Goal: Task Accomplishment & Management: Complete application form

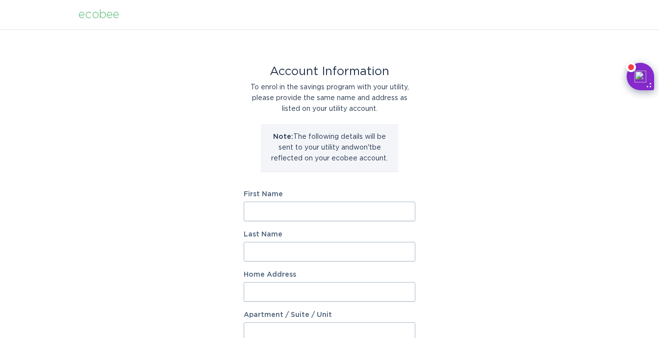
click at [297, 212] on input "First Name" at bounding box center [330, 212] width 172 height 20
type input "[PERSON_NAME]"
type input "Mauna"
type input "[STREET_ADDRESS]"
type input "PO Box 485"
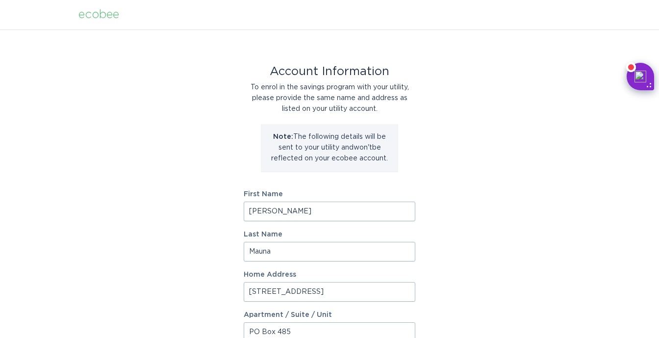
select select "US"
type input "Rancocas"
type input "08073"
select select "NJ"
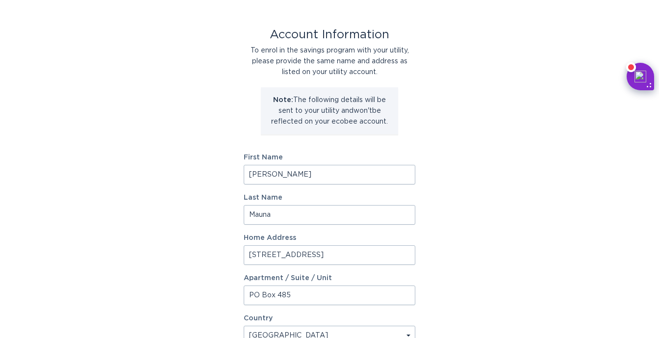
scroll to position [117, 0]
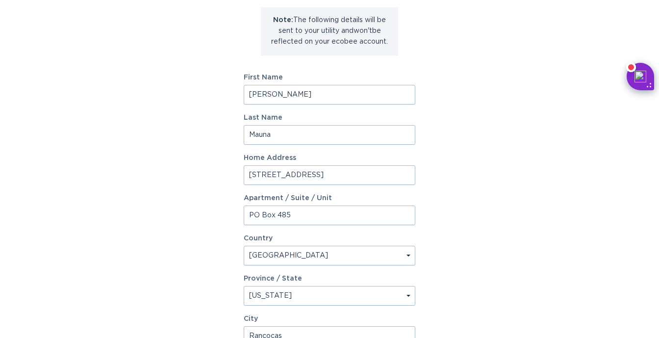
drag, startPoint x: 306, startPoint y: 213, endPoint x: 303, endPoint y: 218, distance: 6.0
click at [303, 218] on input "PO Box 485" at bounding box center [330, 216] width 172 height 20
drag, startPoint x: 312, startPoint y: 218, endPoint x: 234, endPoint y: 212, distance: 79.2
click at [234, 212] on div "Account Information To enrol in the savings program with your utility, please p…" at bounding box center [329, 184] width 659 height 542
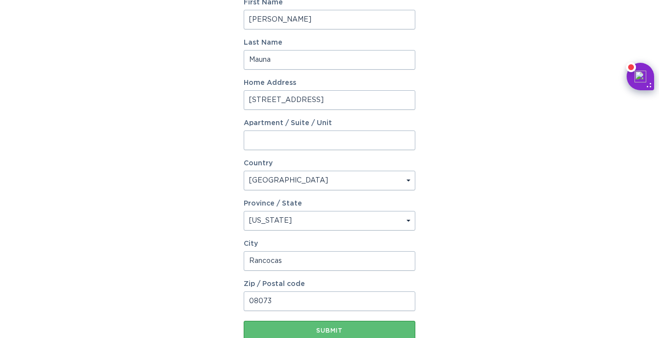
scroll to position [202, 0]
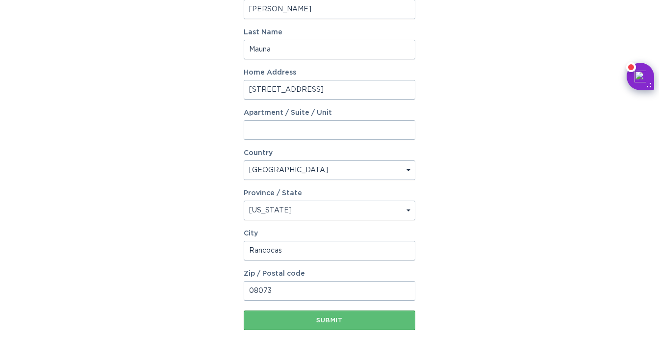
drag, startPoint x: 317, startPoint y: 286, endPoint x: 263, endPoint y: 290, distance: 54.1
click at [263, 290] on input "08073" at bounding box center [330, 291] width 172 height 20
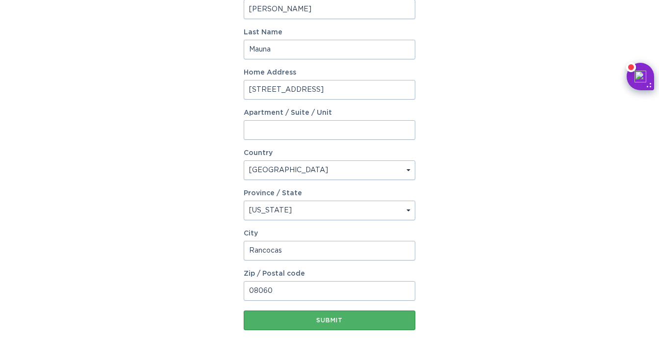
type input "08060"
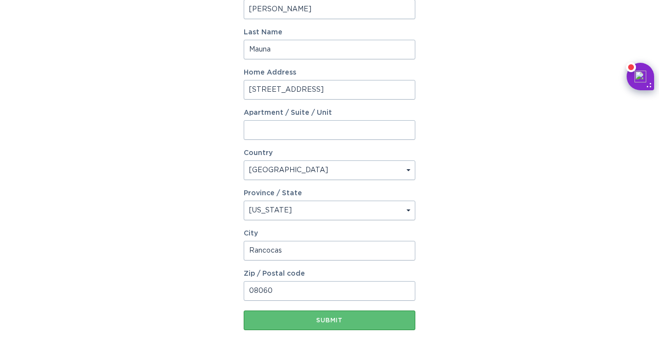
drag, startPoint x: 263, startPoint y: 317, endPoint x: 294, endPoint y: 242, distance: 81.4
click at [294, 242] on form "First Name [PERSON_NAME] Last Name Mauna Home Address [GEOGRAPHIC_DATA] / Suite…" at bounding box center [330, 159] width 172 height 341
drag, startPoint x: 299, startPoint y: 255, endPoint x: 193, endPoint y: 253, distance: 106.0
click at [193, 253] on div "Account Information To enrol in the savings program with your utility, please p…" at bounding box center [329, 98] width 659 height 542
type input "[GEOGRAPHIC_DATA]"
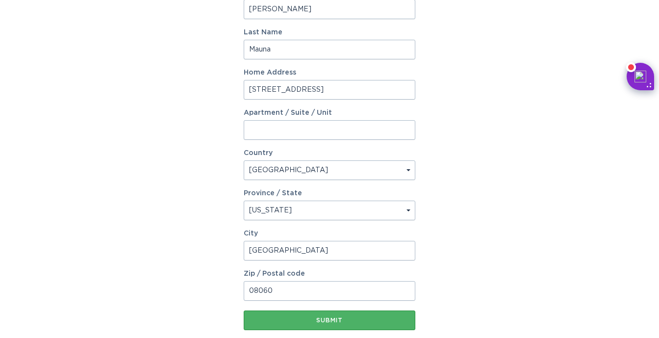
click at [312, 323] on button "Submit" at bounding box center [330, 321] width 172 height 20
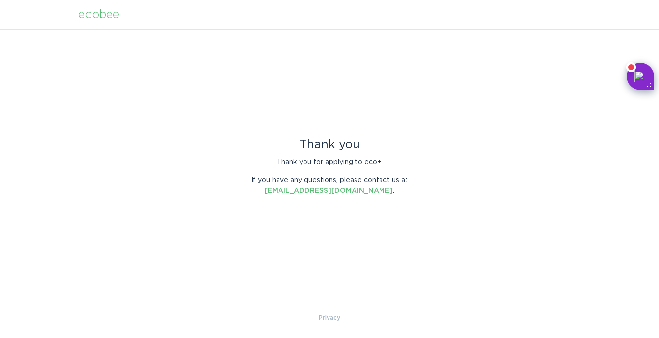
click at [0, 0] on x-citi-chrome-extension at bounding box center [0, 0] width 0 height 0
click at [101, 16] on div "ecobee" at bounding box center [98, 14] width 41 height 11
click at [178, 57] on div "Thank you Thank you for applying to eco+. If you have any questions, please con…" at bounding box center [329, 170] width 659 height 283
